Goal: Information Seeking & Learning: Learn about a topic

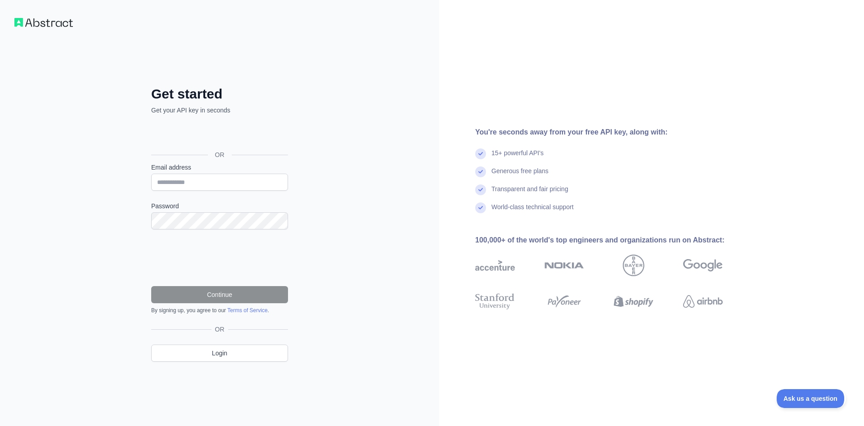
click at [262, 135] on div "Sign in with Google. Opens in new tab" at bounding box center [218, 135] width 135 height 20
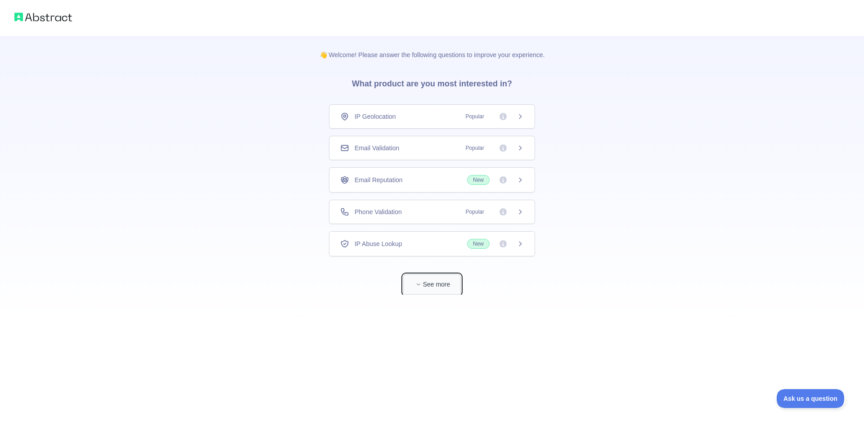
click at [437, 283] on button "See more" at bounding box center [432, 285] width 58 height 20
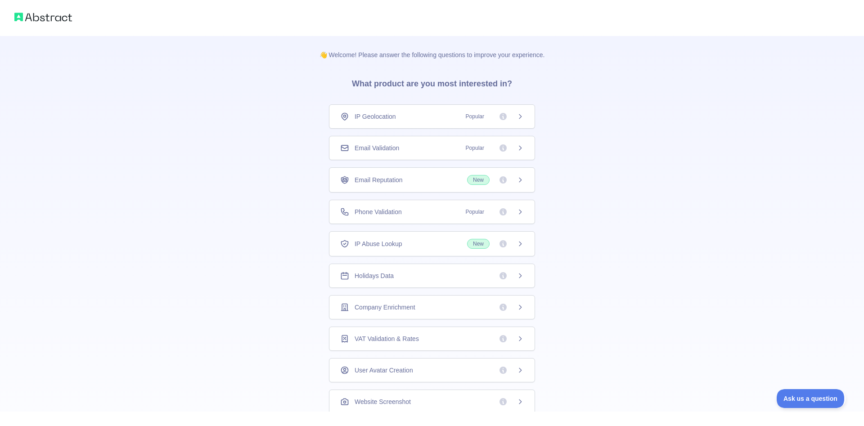
click at [460, 272] on div "Holidays Data" at bounding box center [432, 275] width 184 height 9
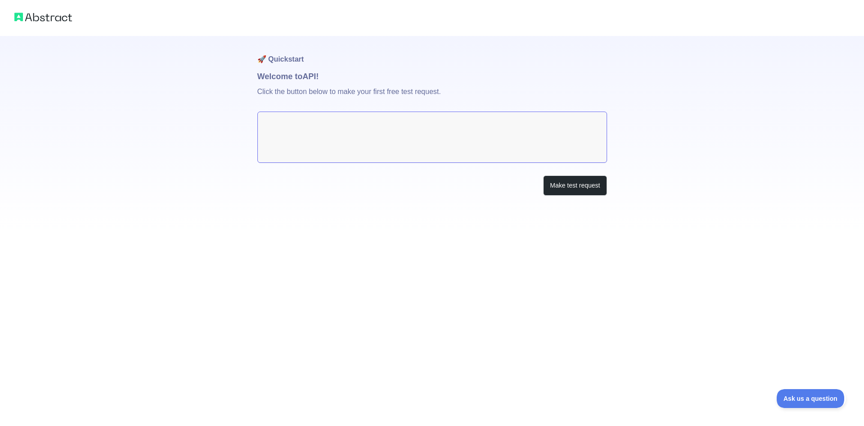
click at [509, 138] on textarea at bounding box center [432, 137] width 350 height 51
click at [571, 189] on button "Make test request" at bounding box center [574, 186] width 63 height 20
click at [316, 96] on p "Click the button below to make your first free test request." at bounding box center [432, 97] width 350 height 29
click at [555, 183] on button "Make test request" at bounding box center [574, 186] width 63 height 20
click at [49, 15] on img at bounding box center [43, 17] width 58 height 13
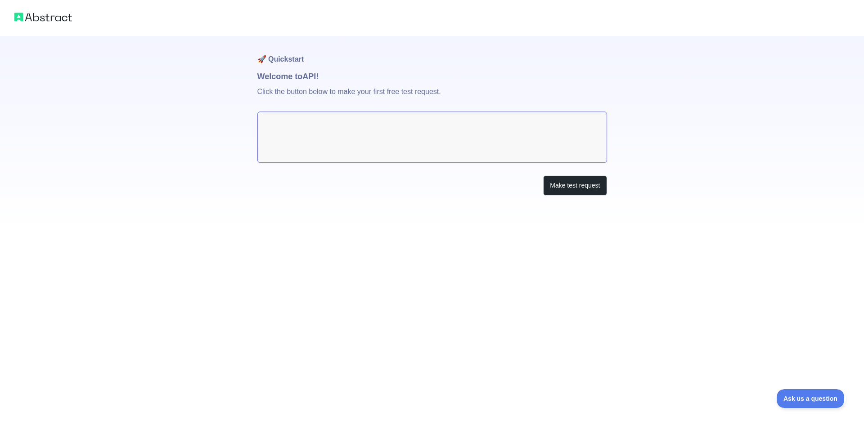
click at [508, 141] on textarea at bounding box center [432, 137] width 350 height 51
click at [561, 187] on button "Make test request" at bounding box center [574, 186] width 63 height 20
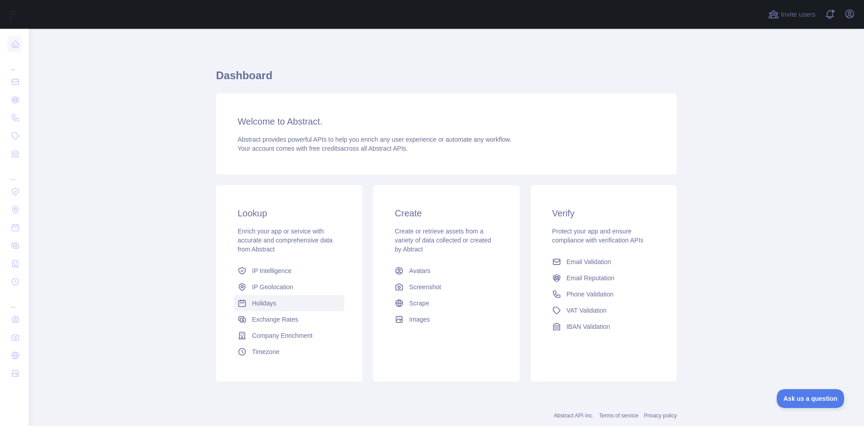
click at [260, 305] on span "Holidays" at bounding box center [264, 303] width 24 height 9
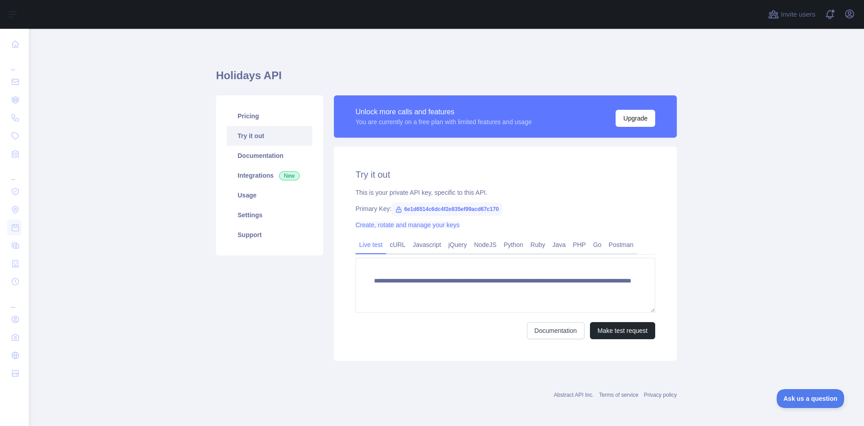
click at [420, 227] on link "Create, rotate and manage your keys" at bounding box center [408, 224] width 104 height 7
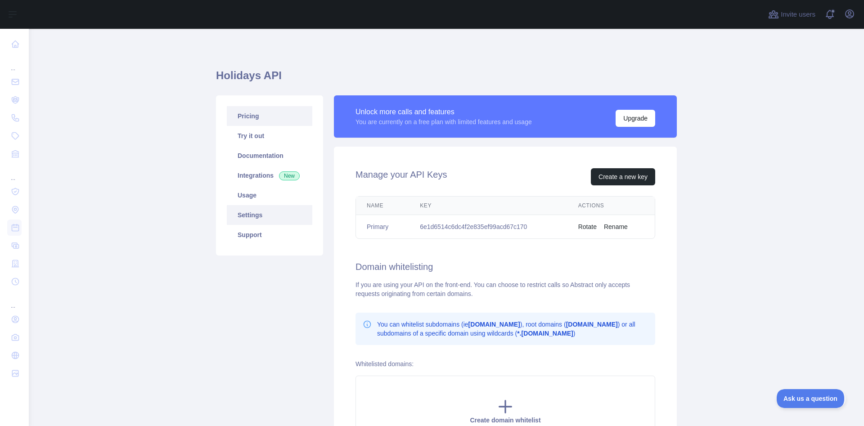
click at [266, 117] on link "Pricing" at bounding box center [270, 116] width 86 height 20
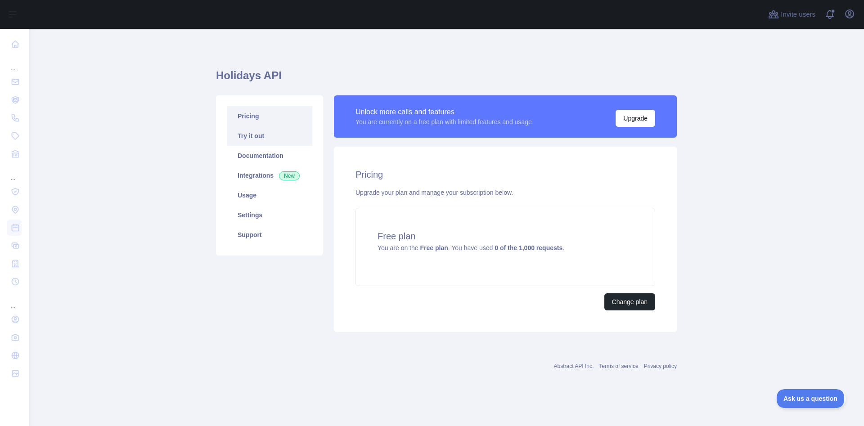
click at [262, 136] on link "Try it out" at bounding box center [270, 136] width 86 height 20
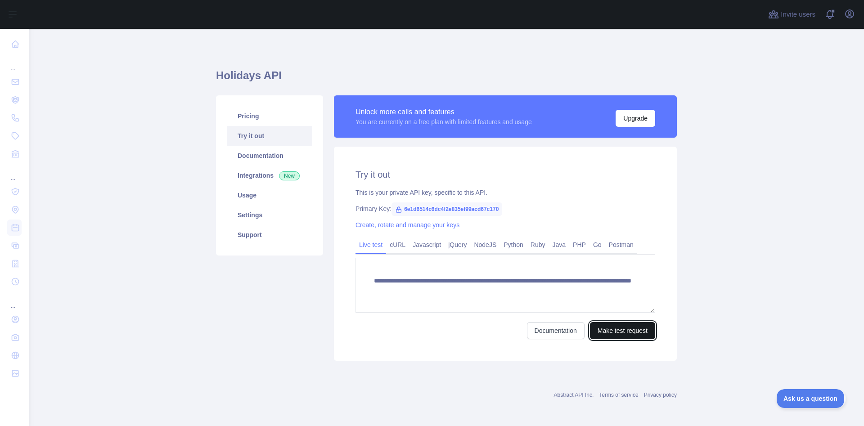
click at [621, 331] on button "Make test request" at bounding box center [622, 330] width 65 height 17
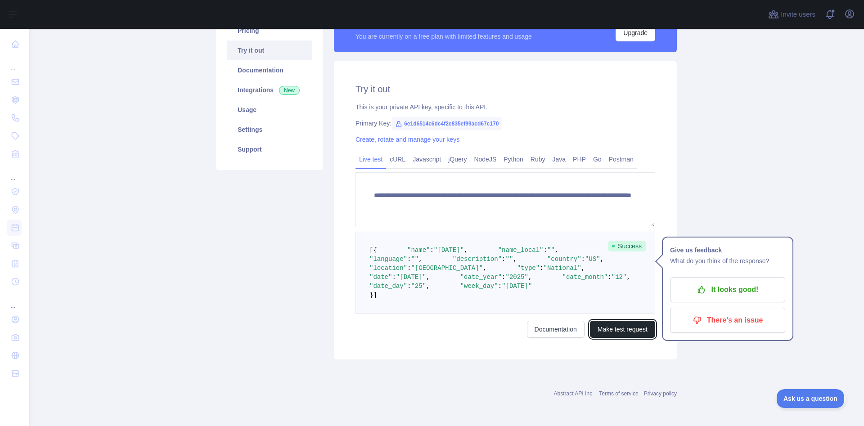
scroll to position [113, 0]
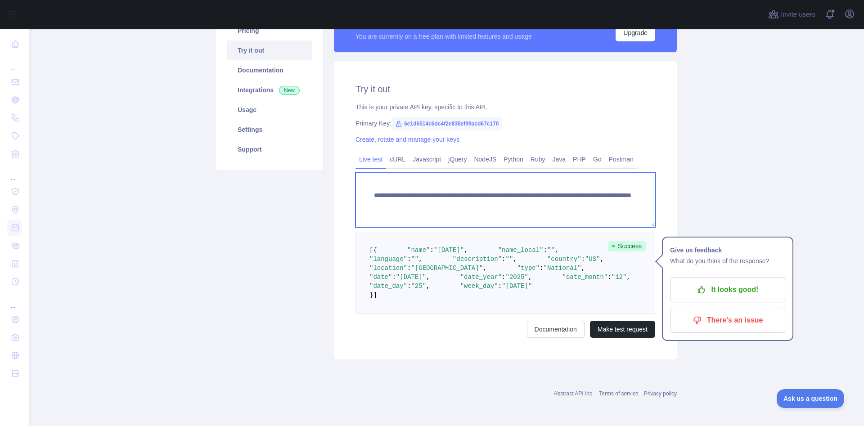
click at [536, 177] on textarea "**********" at bounding box center [506, 199] width 300 height 55
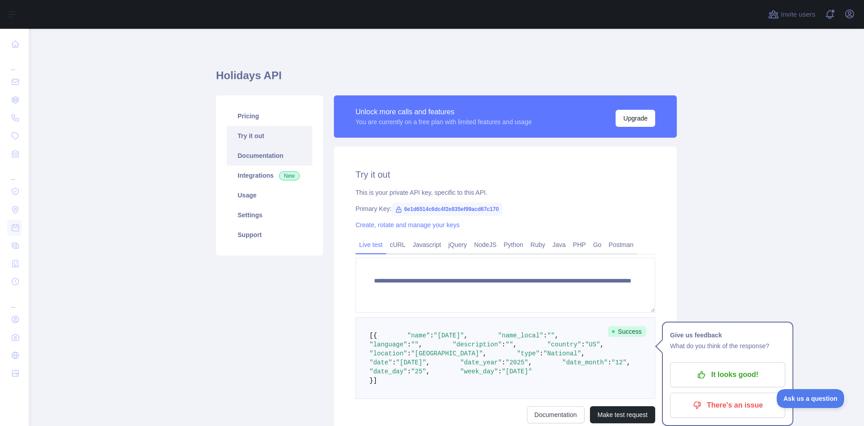
click at [274, 164] on link "Documentation" at bounding box center [270, 156] width 86 height 20
click at [393, 246] on link "cURL" at bounding box center [397, 245] width 23 height 14
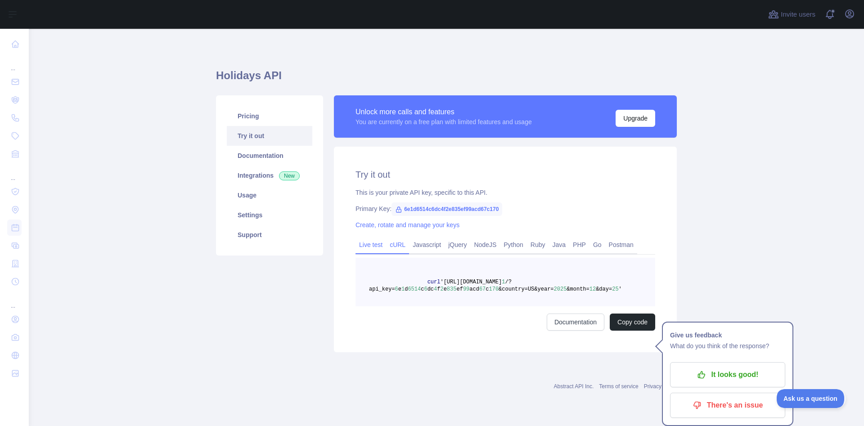
click at [373, 246] on link "Live test" at bounding box center [371, 245] width 31 height 14
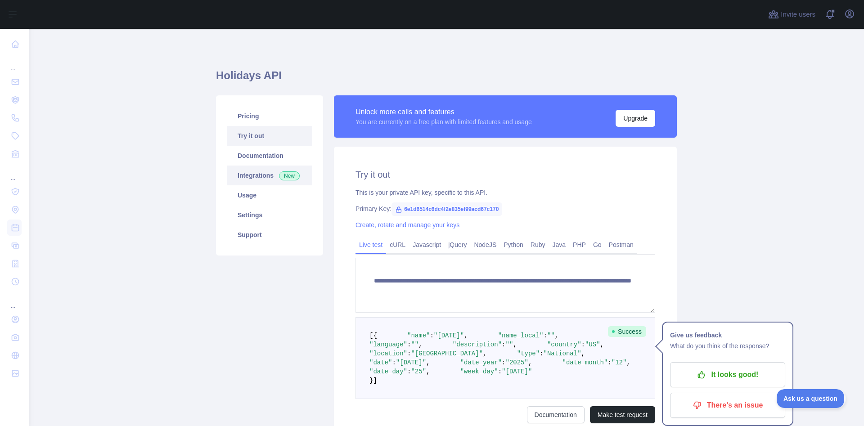
click at [264, 179] on link "Integrations New" at bounding box center [270, 176] width 86 height 20
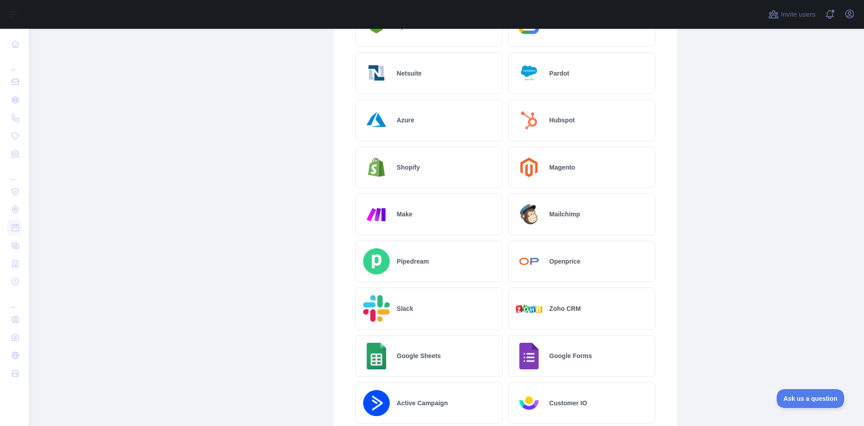
scroll to position [426, 0]
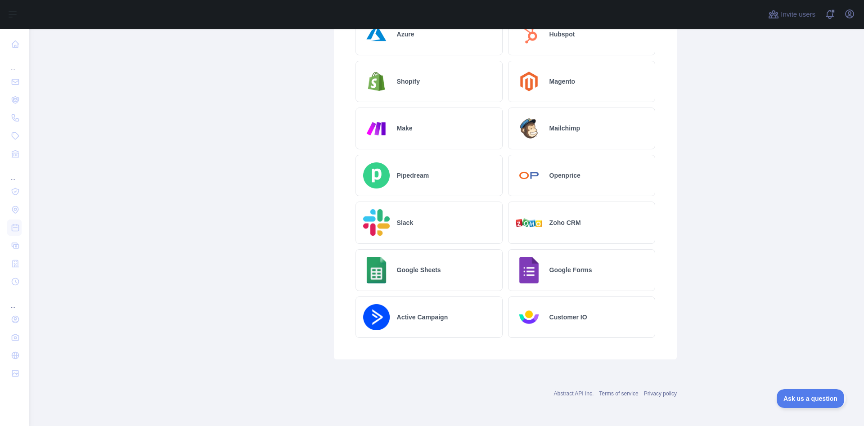
click at [426, 276] on div "Google Sheets" at bounding box center [429, 270] width 147 height 42
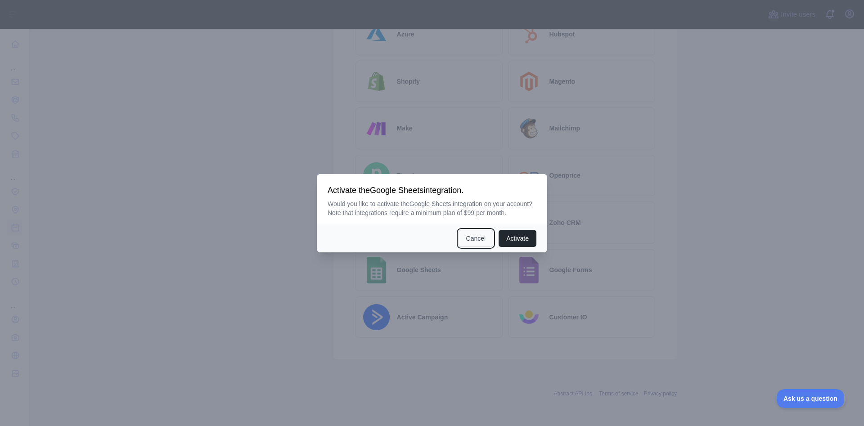
click at [479, 239] on button "Cancel" at bounding box center [476, 238] width 35 height 17
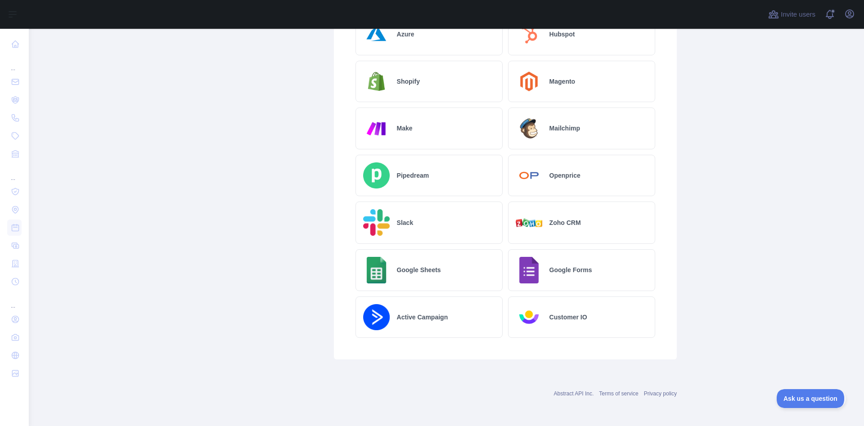
scroll to position [29, 0]
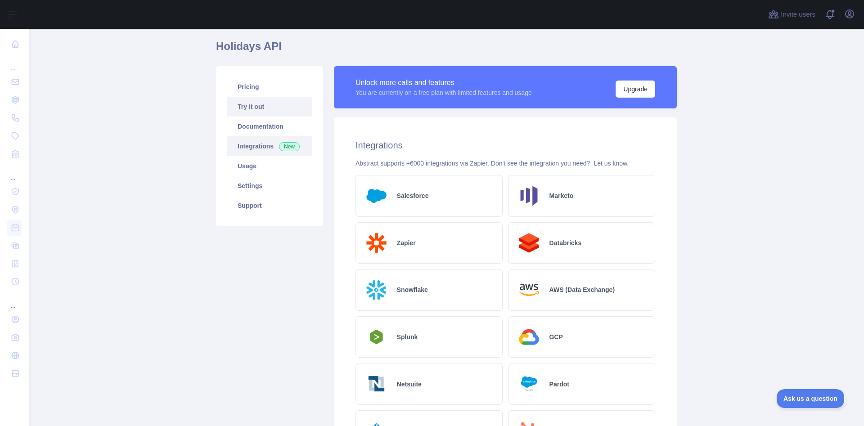
click at [271, 108] on link "Try it out" at bounding box center [270, 107] width 86 height 20
